Goal: Information Seeking & Learning: Learn about a topic

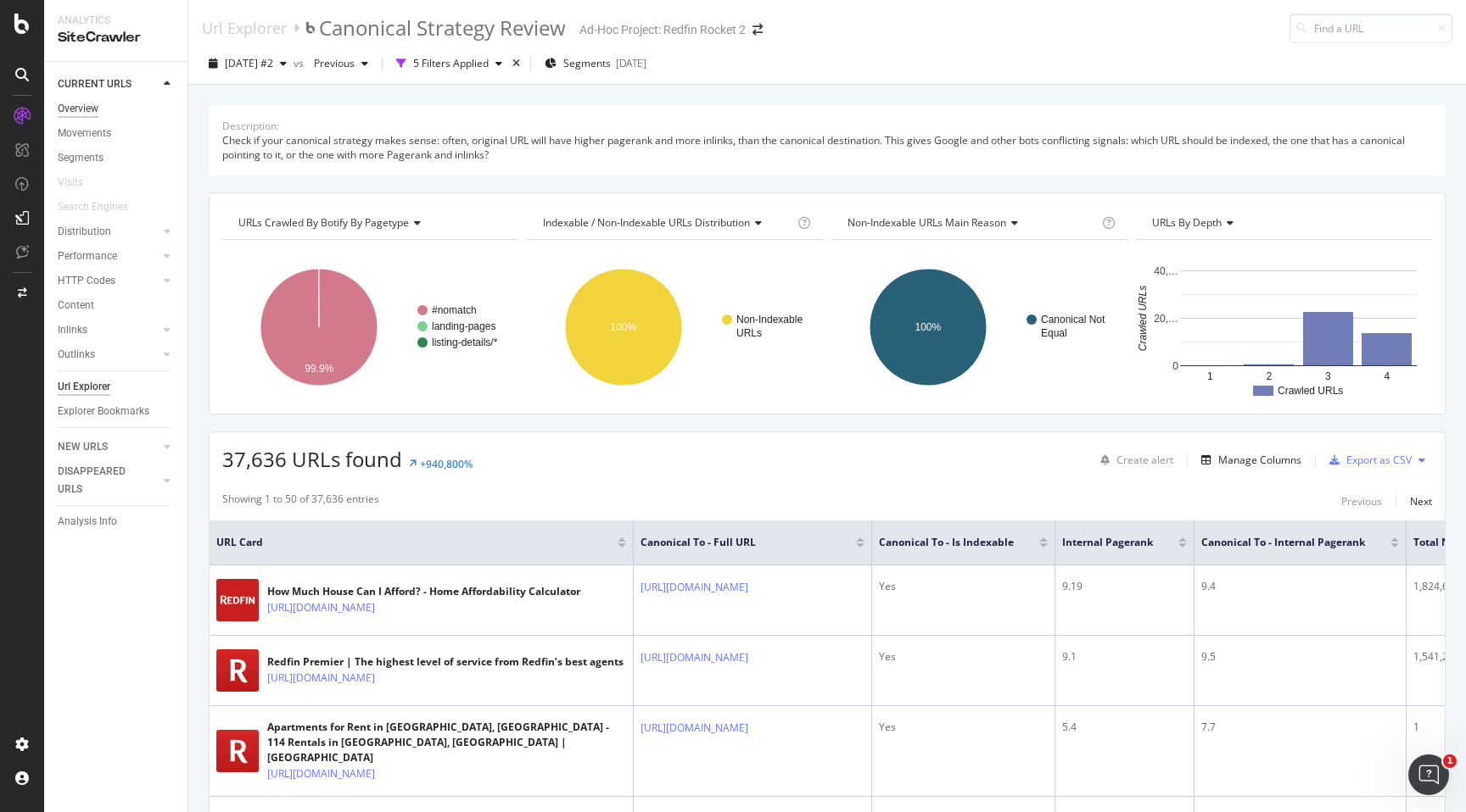
click at [85, 110] on div "Overview" at bounding box center [78, 109] width 41 height 18
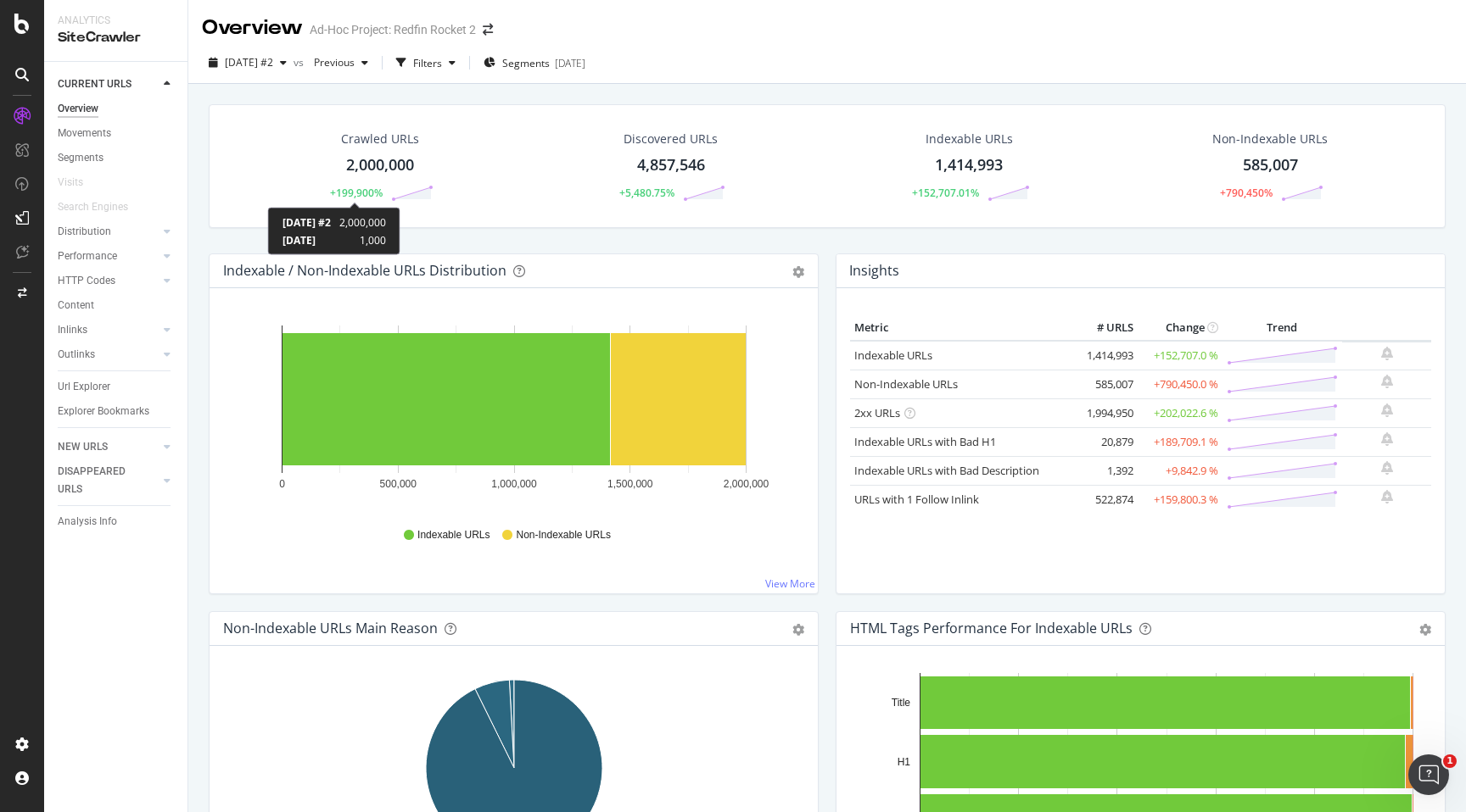
click at [365, 190] on div "+199,900%" at bounding box center [357, 193] width 52 height 14
